Goal: Information Seeking & Learning: Learn about a topic

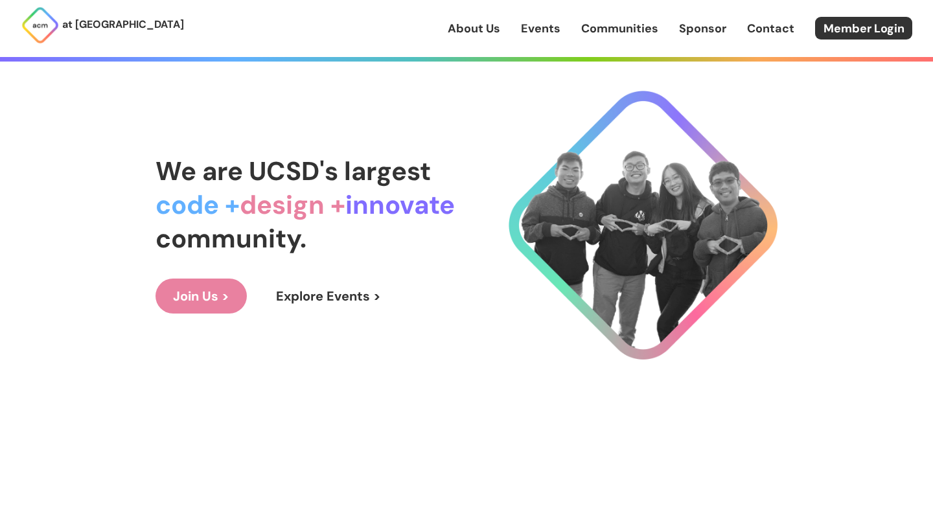
click at [354, 296] on link "Explore Events >" at bounding box center [329, 296] width 140 height 35
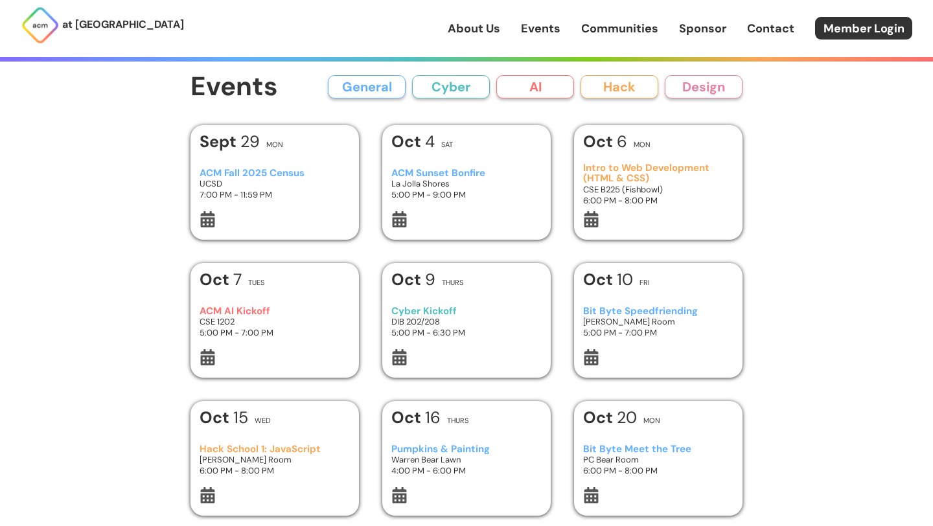
click at [458, 162] on div "ACM Sunset Bonfire La Jolla Shores 5:00 PM - 9:00 PM" at bounding box center [466, 184] width 151 height 54
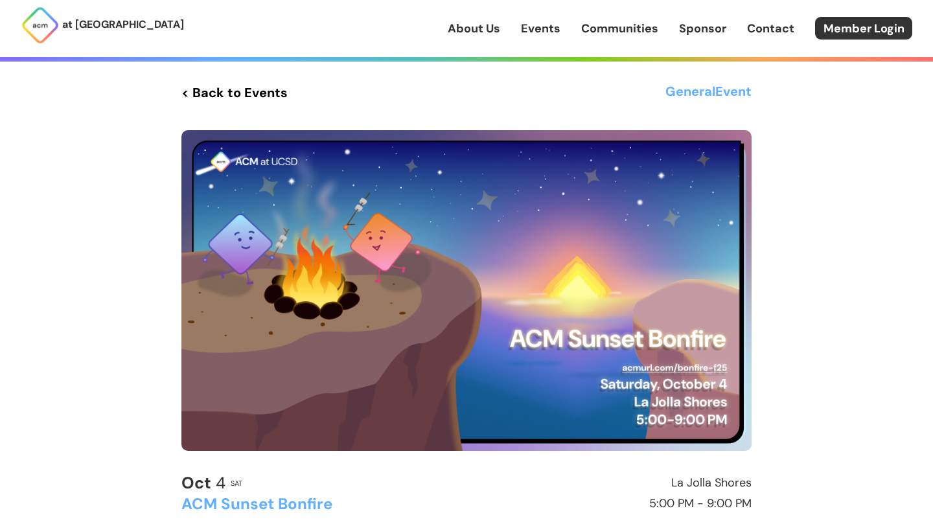
click at [198, 84] on link "< Back to Events" at bounding box center [234, 92] width 106 height 23
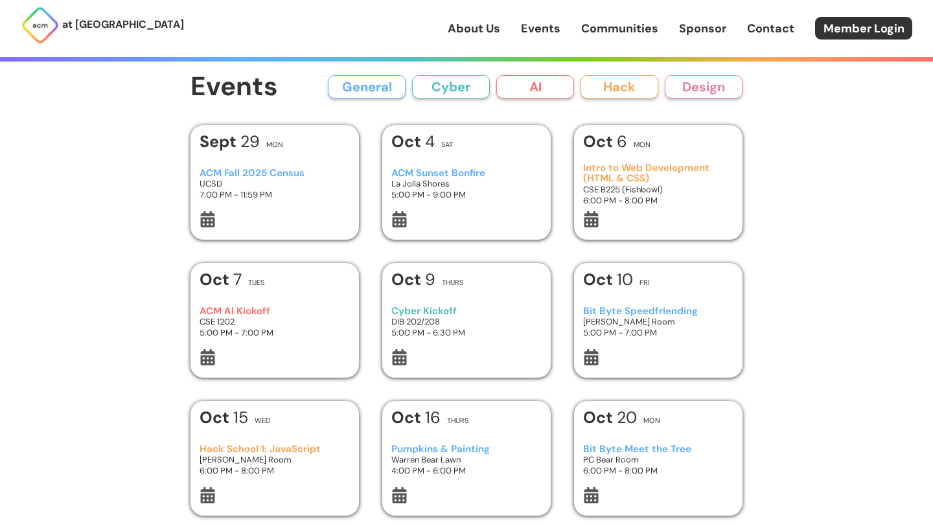
click at [262, 305] on div "ACM AI Kickoff CSE 1202 5:00 PM - 7:00 PM" at bounding box center [275, 322] width 151 height 54
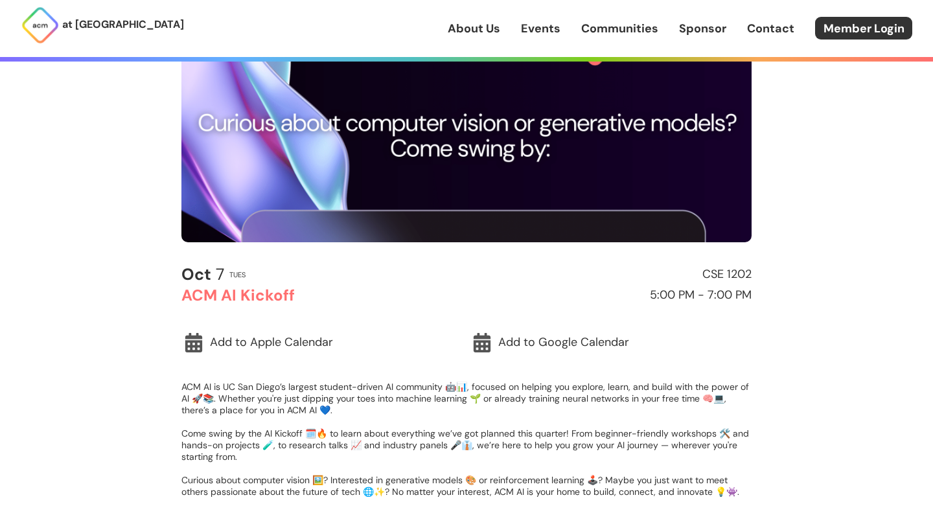
scroll to position [211, 0]
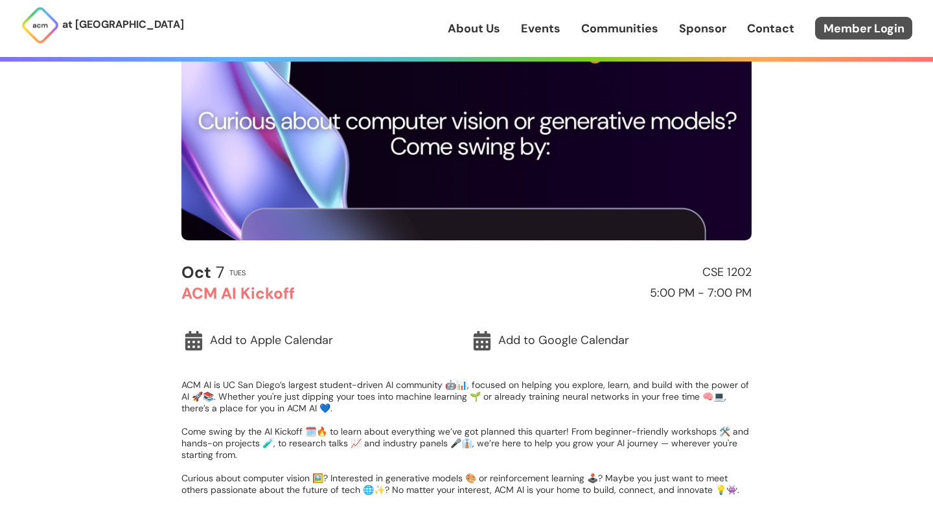
click at [870, 29] on link "Member Login" at bounding box center [863, 28] width 97 height 23
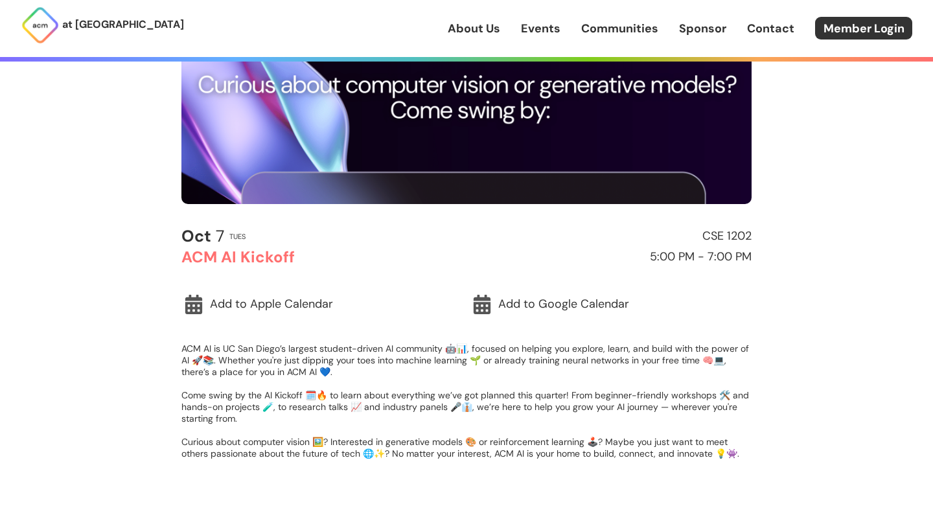
scroll to position [249, 0]
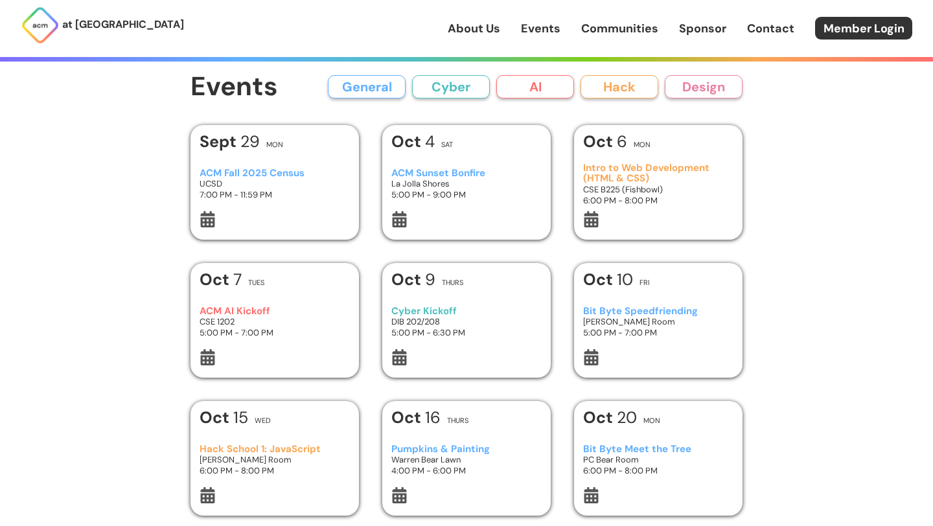
click at [281, 448] on h3 "Hack School 1: JavaScript" at bounding box center [275, 449] width 151 height 11
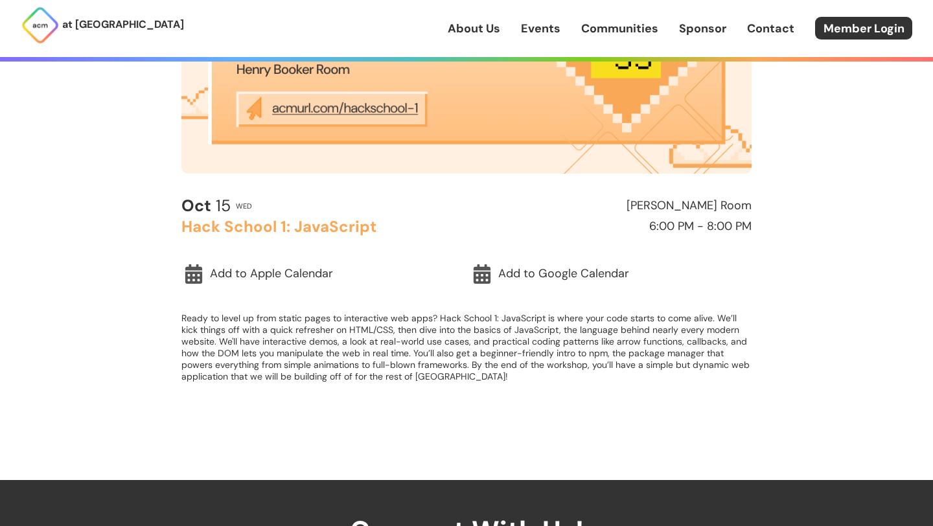
scroll to position [279, 0]
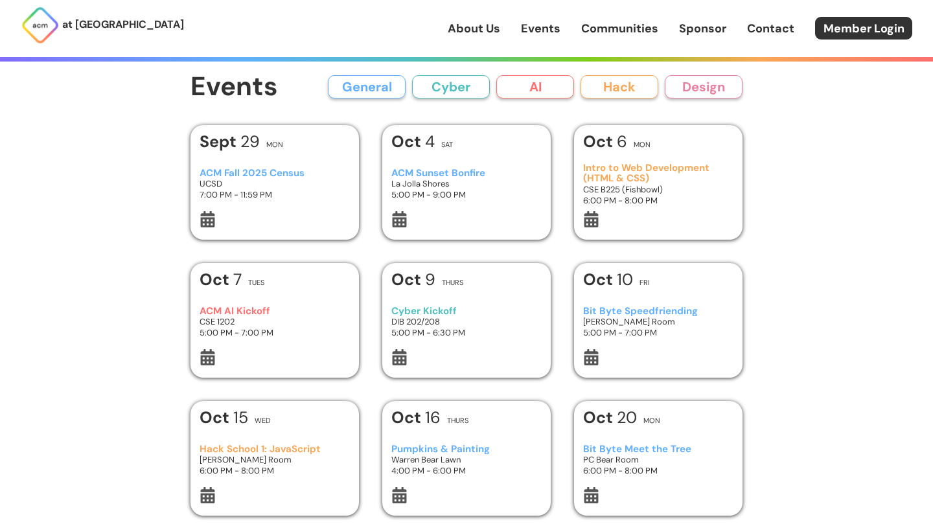
click at [621, 303] on div "Bit Byte Speedfriending [PERSON_NAME] Room 5:00 PM - 7:00 PM" at bounding box center [658, 322] width 151 height 54
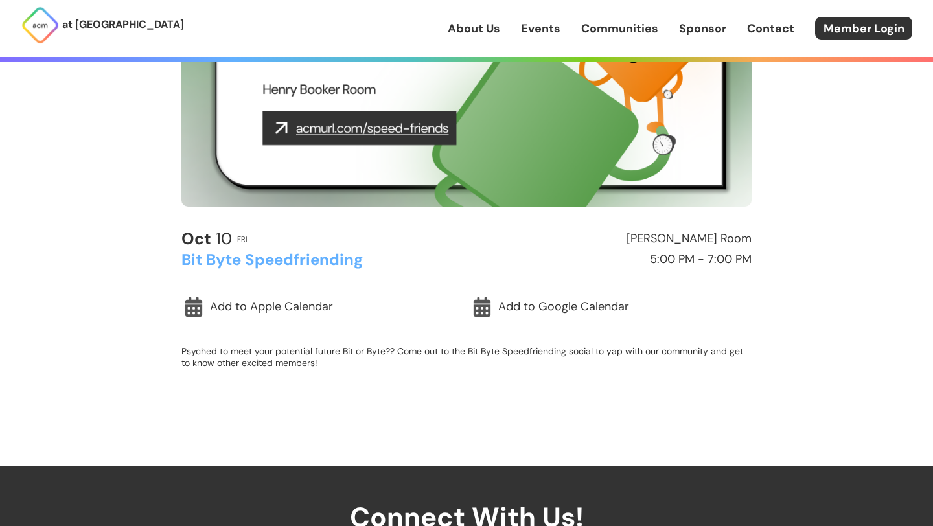
scroll to position [246, 0]
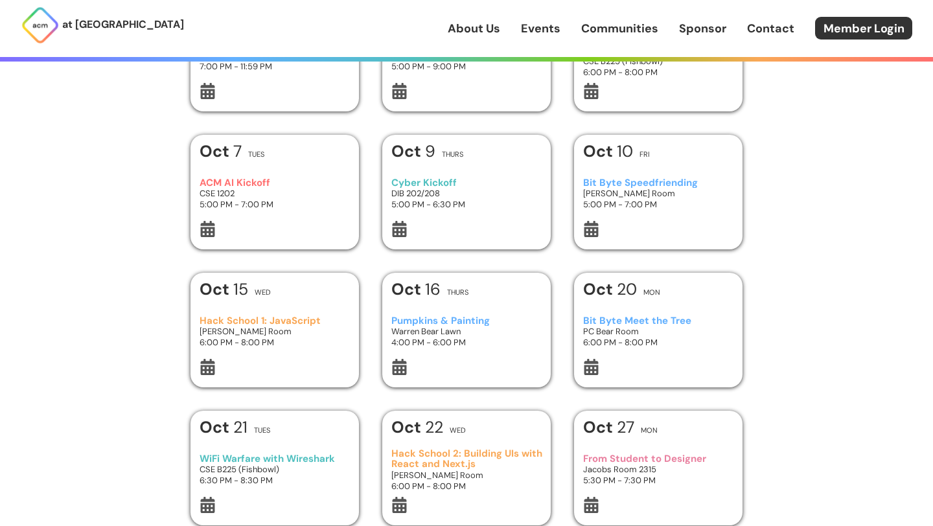
scroll to position [130, 0]
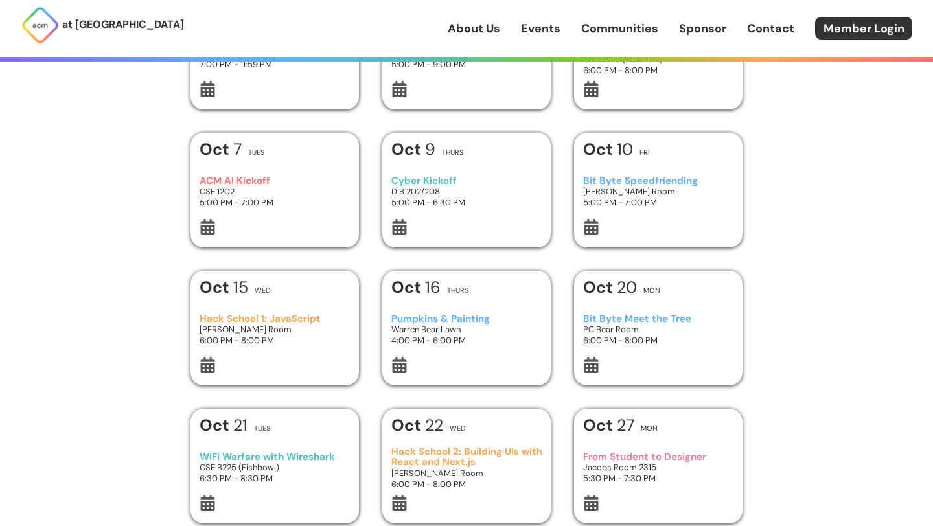
click at [669, 318] on h3 "Bit Byte Meet the Tree" at bounding box center [658, 319] width 151 height 11
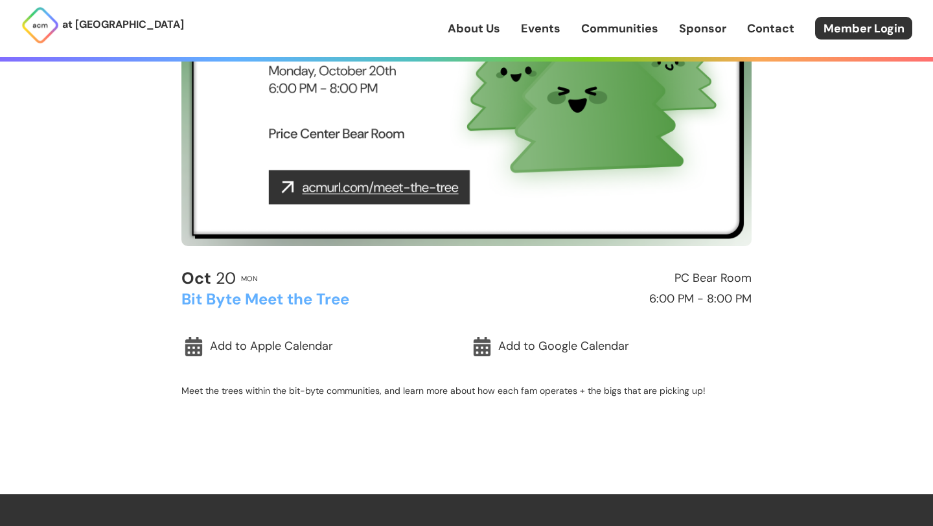
scroll to position [240, 0]
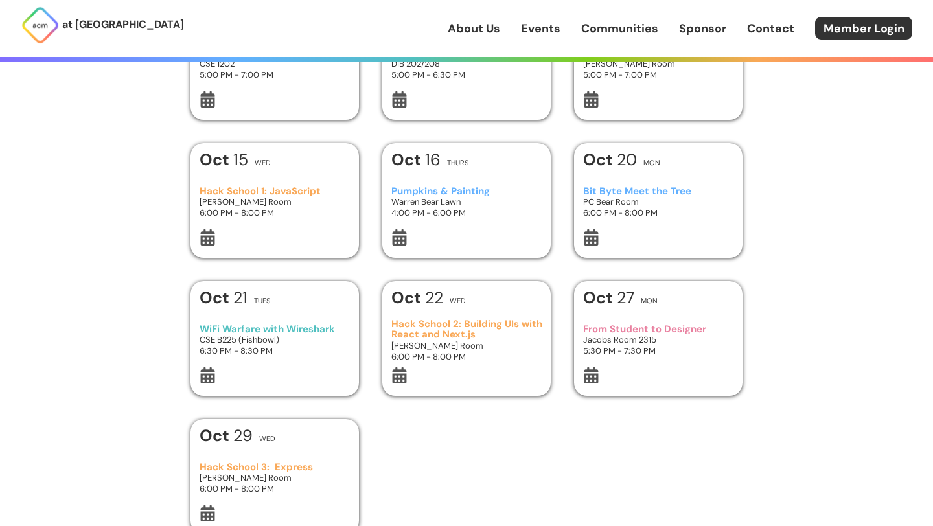
scroll to position [260, 0]
